Goal: Information Seeking & Learning: Find specific fact

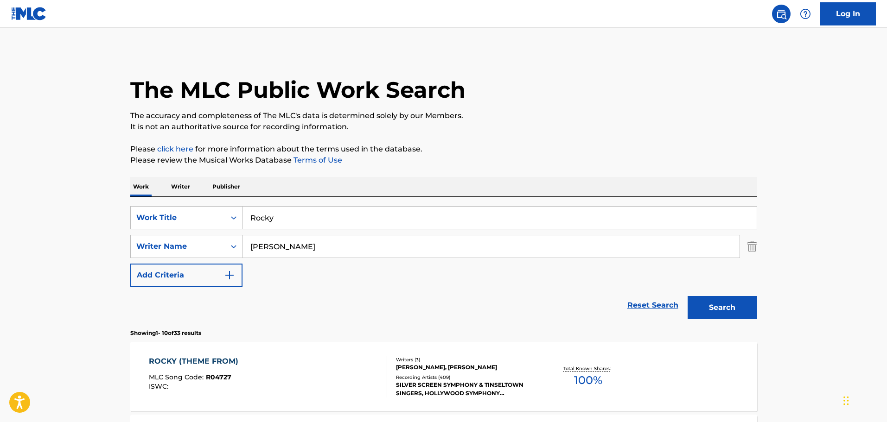
click at [735, 305] on button "Search" at bounding box center [722, 307] width 70 height 23
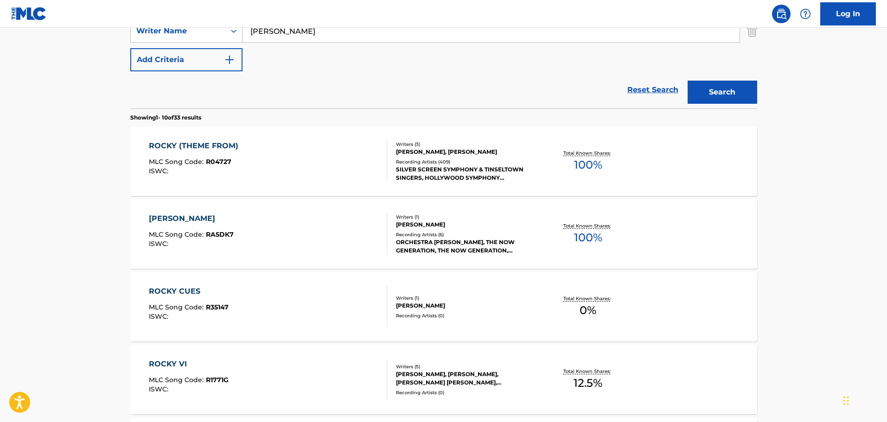
scroll to position [232, 0]
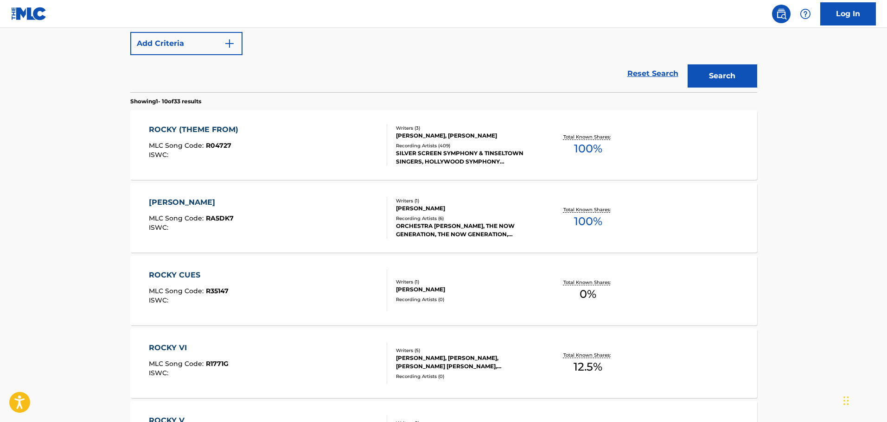
click at [162, 286] on div "ROCKY CUES MLC Song Code : R35147 ISWC :" at bounding box center [189, 291] width 80 height 42
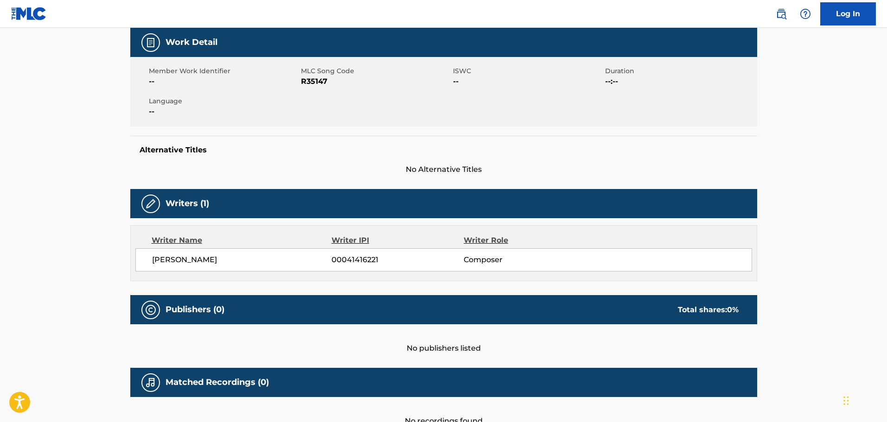
scroll to position [93, 0]
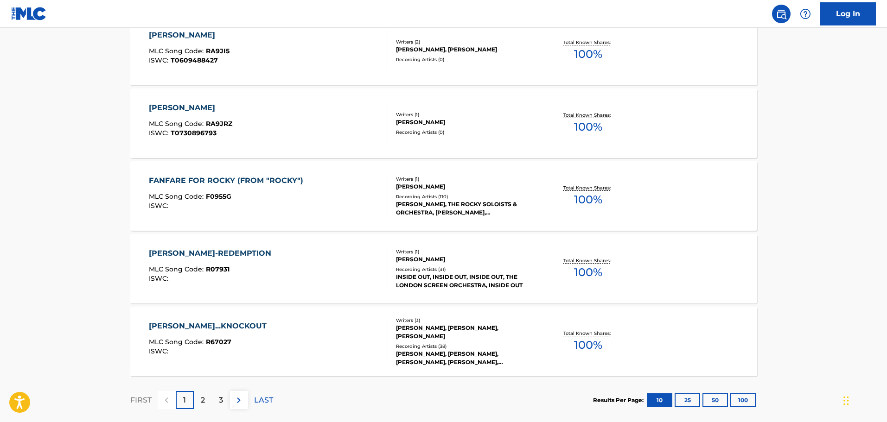
scroll to position [702, 0]
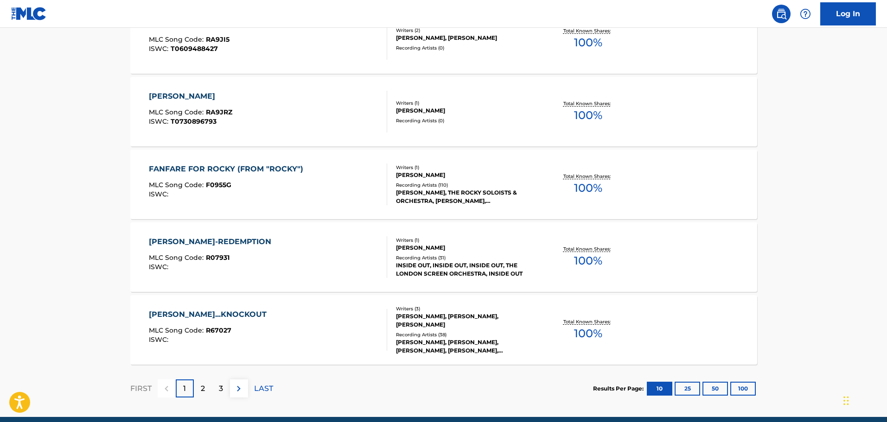
click at [201, 174] on div "FANFARE FOR ROCKY (FROM "ROCKY")" at bounding box center [228, 169] width 159 height 11
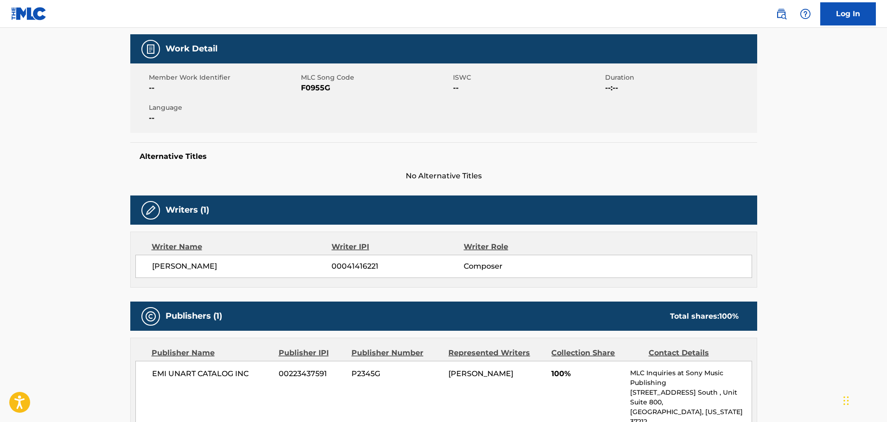
scroll to position [185, 0]
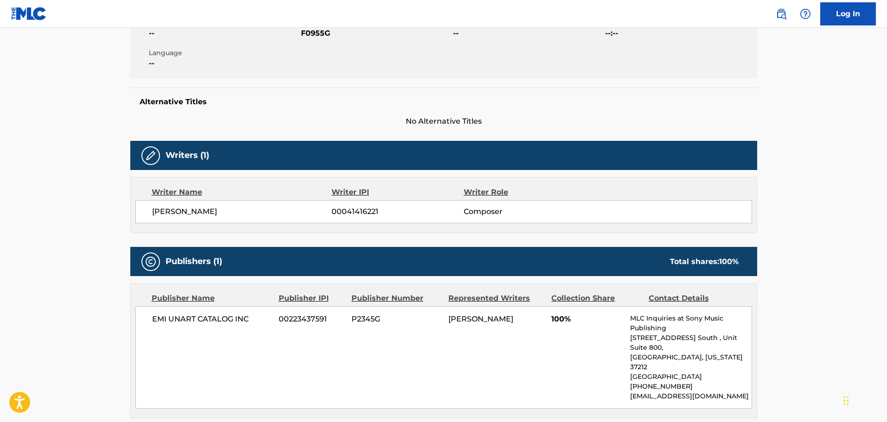
scroll to position [741, 0]
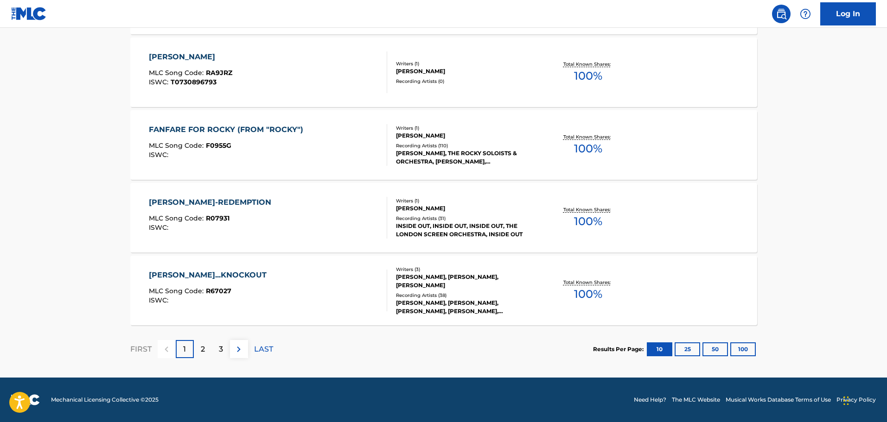
click at [201, 350] on p "2" at bounding box center [203, 349] width 4 height 11
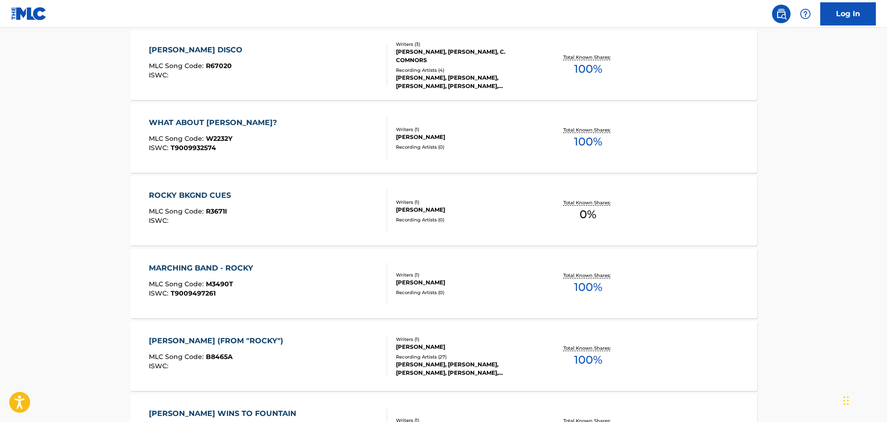
scroll to position [324, 0]
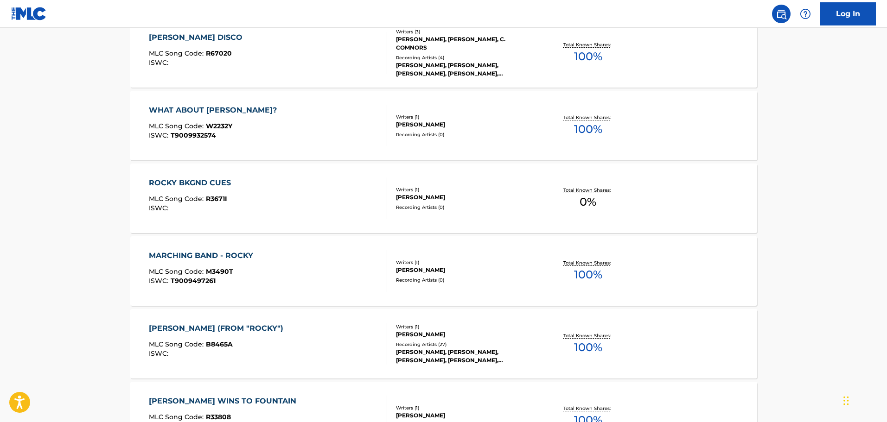
click at [219, 185] on div "ROCKY BKGND CUES" at bounding box center [192, 183] width 87 height 11
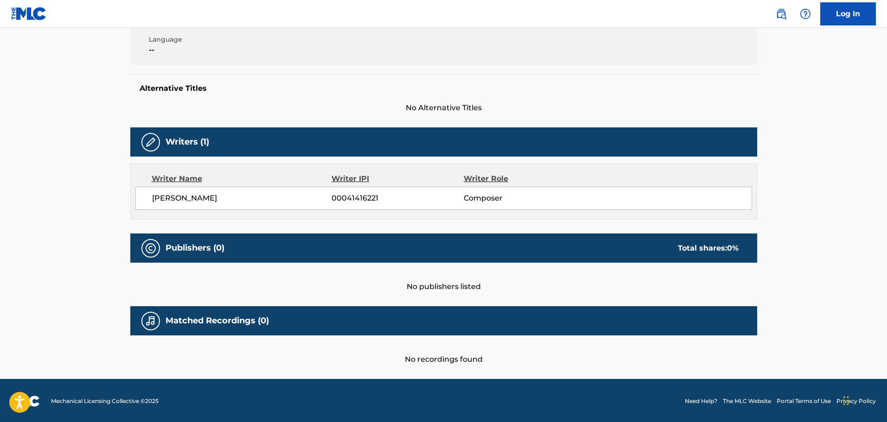
scroll to position [200, 0]
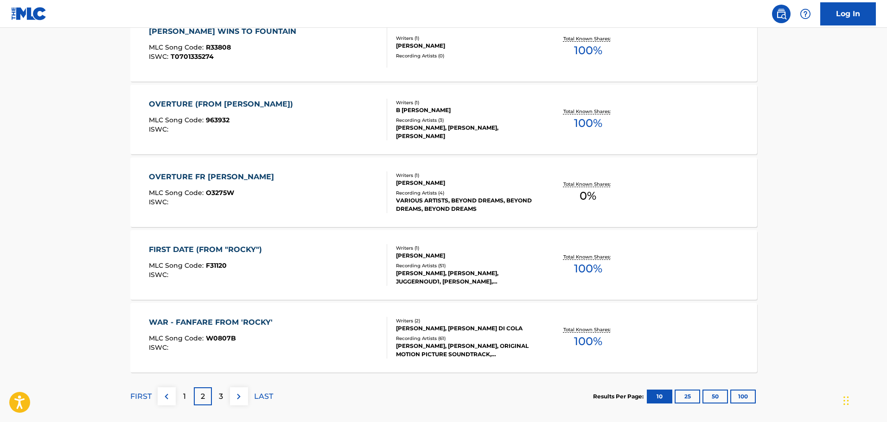
scroll to position [741, 0]
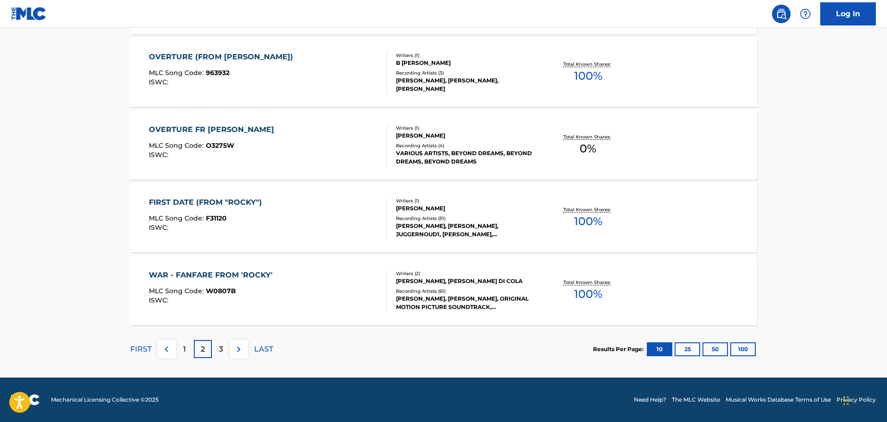
click at [225, 350] on div "3" at bounding box center [221, 349] width 18 height 18
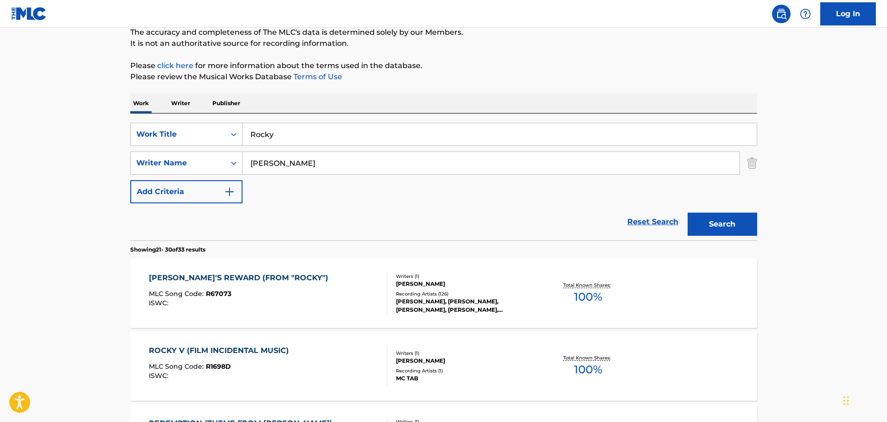
scroll to position [93, 0]
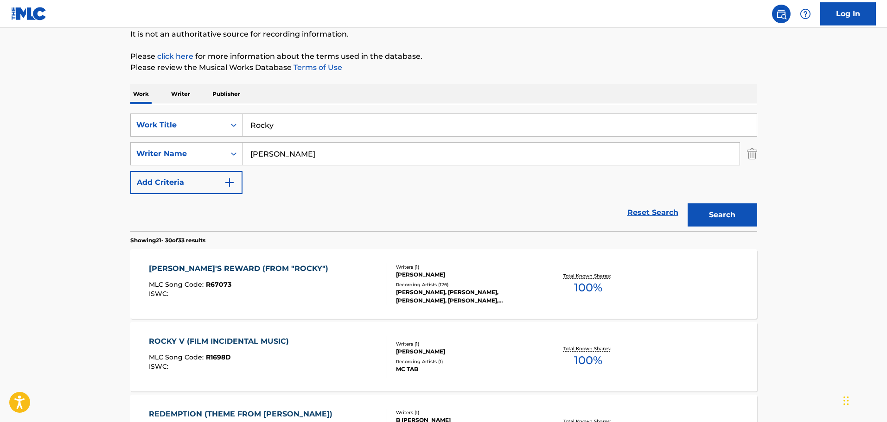
click at [164, 267] on div "[PERSON_NAME]'S REWARD (FROM "ROCKY")" at bounding box center [241, 268] width 184 height 11
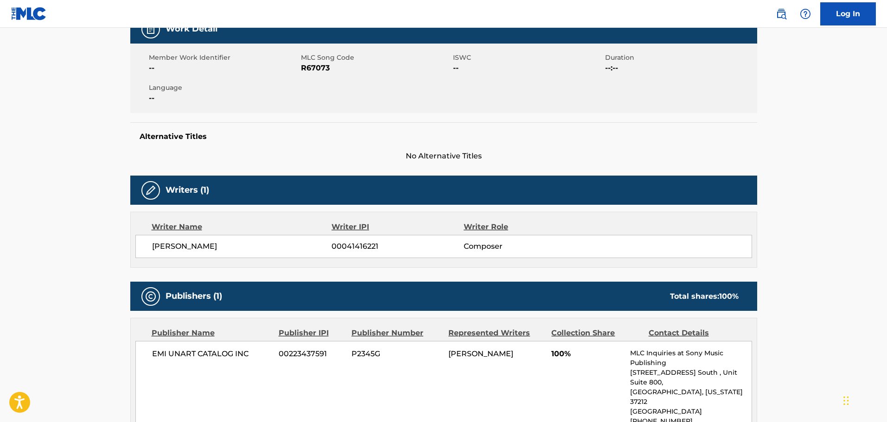
scroll to position [185, 0]
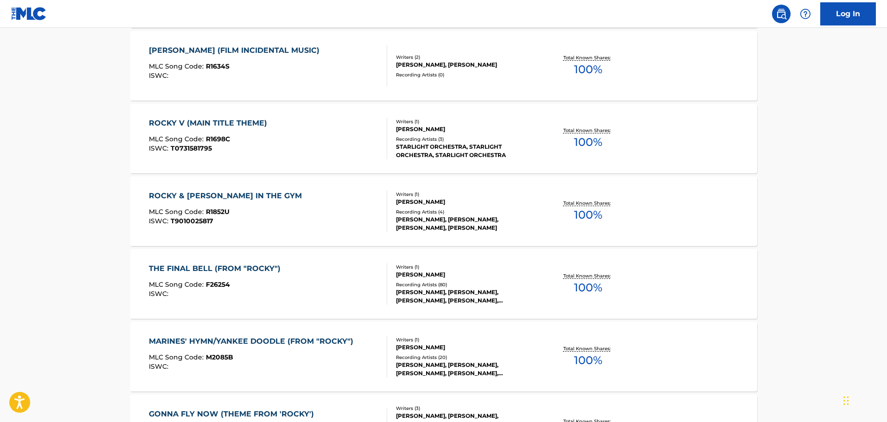
scroll to position [603, 0]
click at [186, 279] on div "THE FINAL BELL (FROM "ROCKY") MLC Song Code : F26254 ISWC :" at bounding box center [217, 284] width 136 height 42
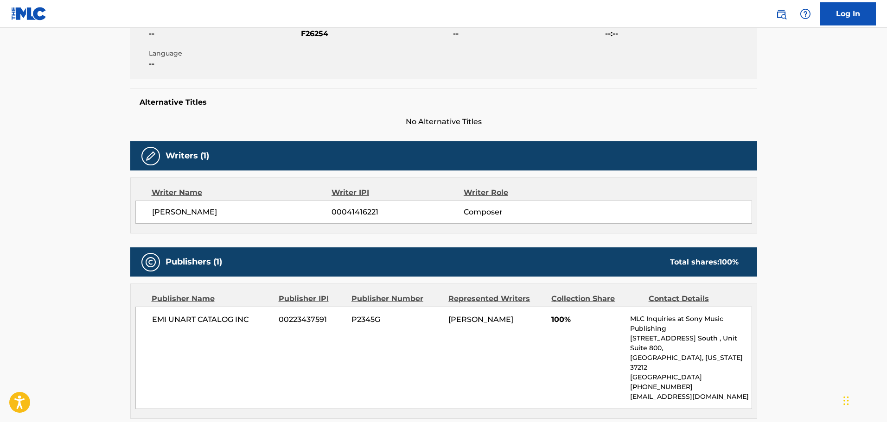
scroll to position [185, 0]
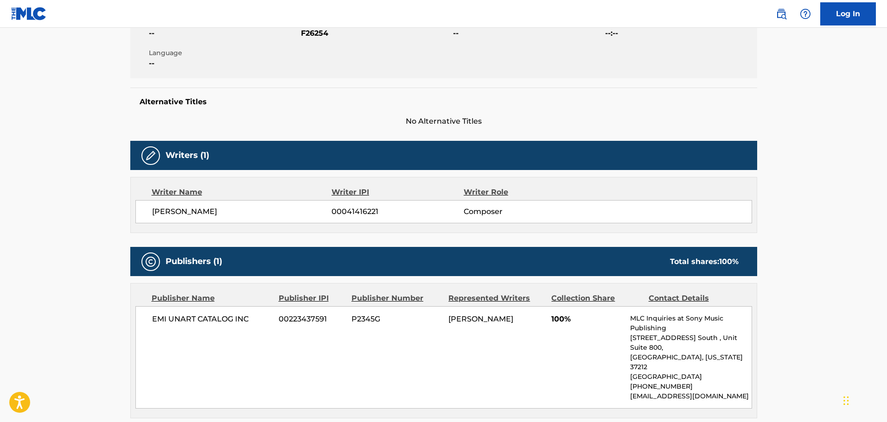
scroll to position [655, 0]
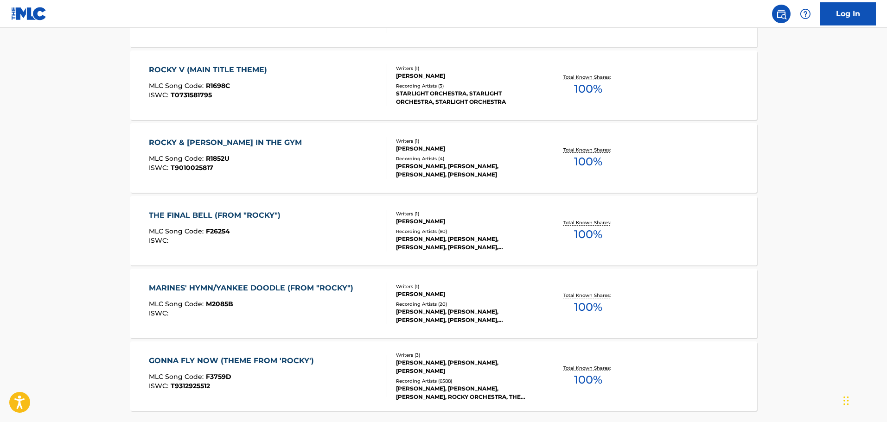
click at [202, 289] on div "MARINES' HYMN/YANKEE DOODLE (FROM "ROCKY")" at bounding box center [253, 288] width 209 height 11
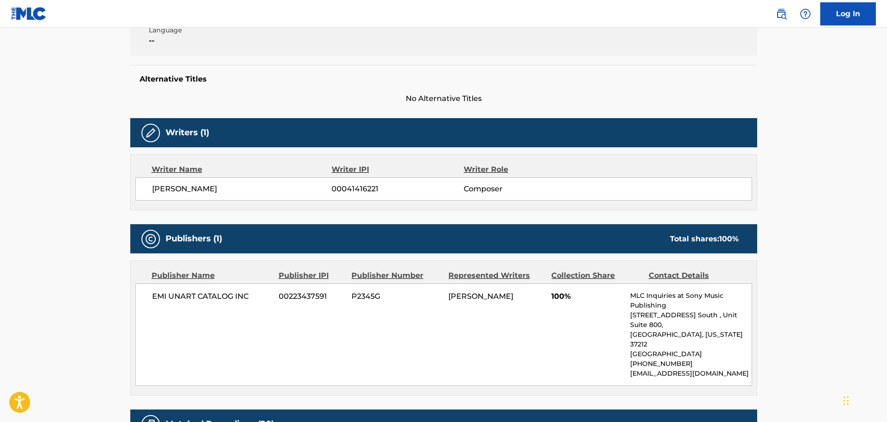
scroll to position [232, 0]
